Goal: Complete application form

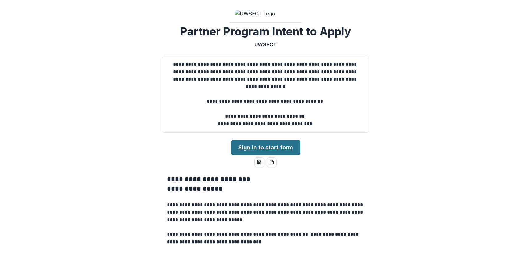
click at [273, 155] on link "Sign in to start form" at bounding box center [265, 147] width 69 height 15
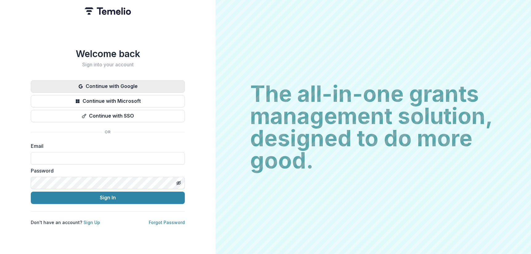
click at [169, 83] on button "Continue with Google" at bounding box center [108, 86] width 154 height 12
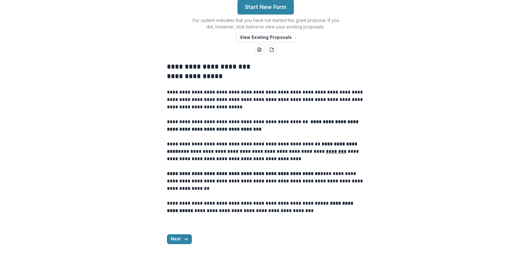
scroll to position [209, 0]
click at [180, 239] on button "Next" at bounding box center [179, 239] width 25 height 10
